Goal: Find specific page/section: Find specific page/section

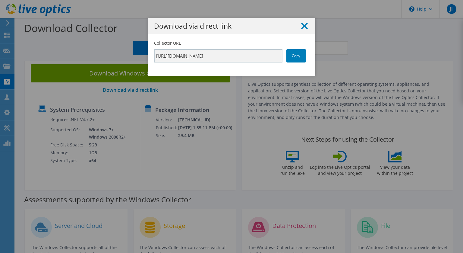
click at [303, 23] on icon at bounding box center [304, 26] width 7 height 7
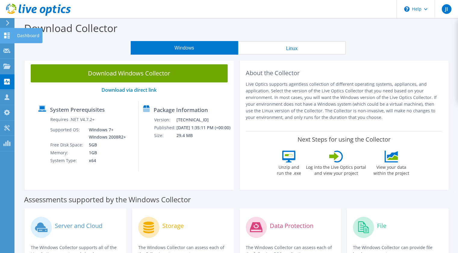
click at [8, 35] on icon at bounding box center [6, 36] width 7 height 6
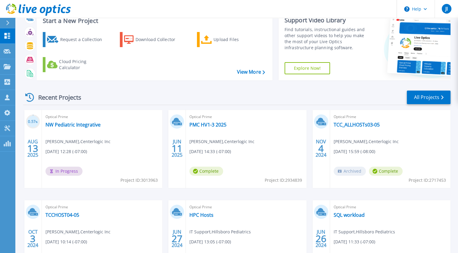
scroll to position [60, 0]
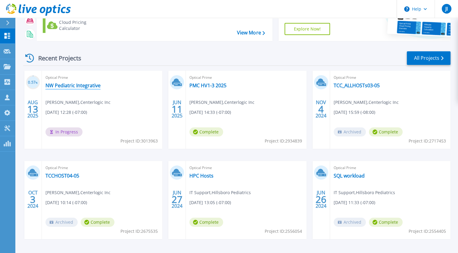
click at [74, 85] on link "NW Pediatric Integrative" at bounding box center [73, 85] width 55 height 6
